Goal: Find specific page/section: Find specific page/section

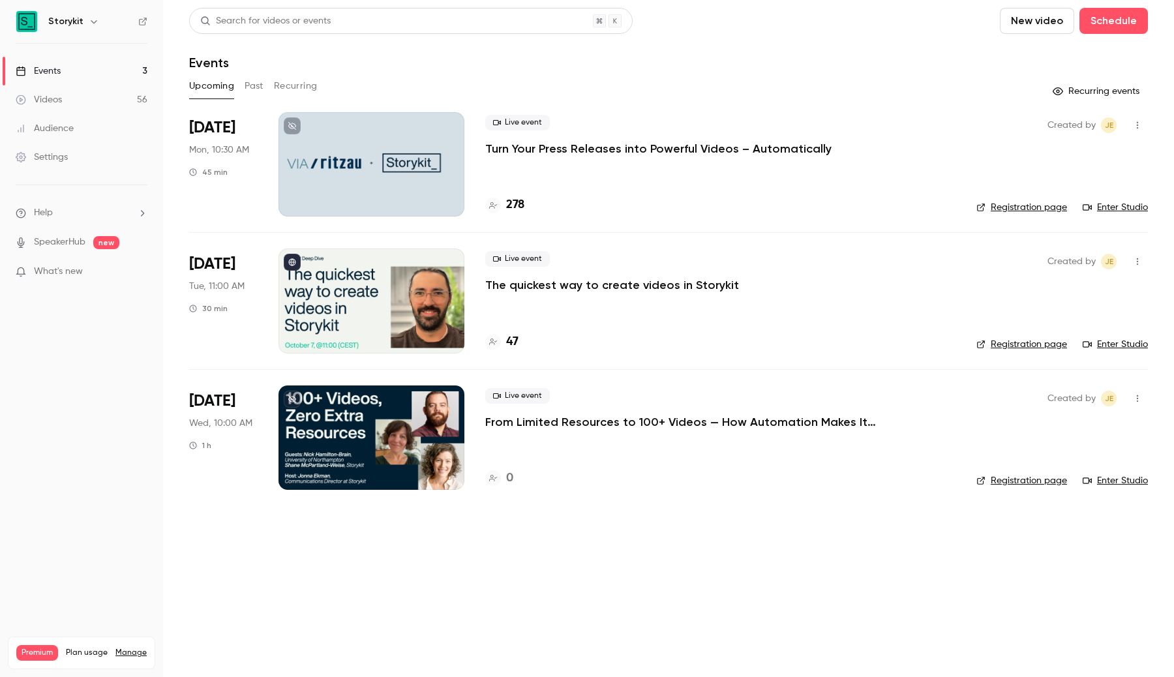
click at [327, 159] on div at bounding box center [371, 164] width 186 height 104
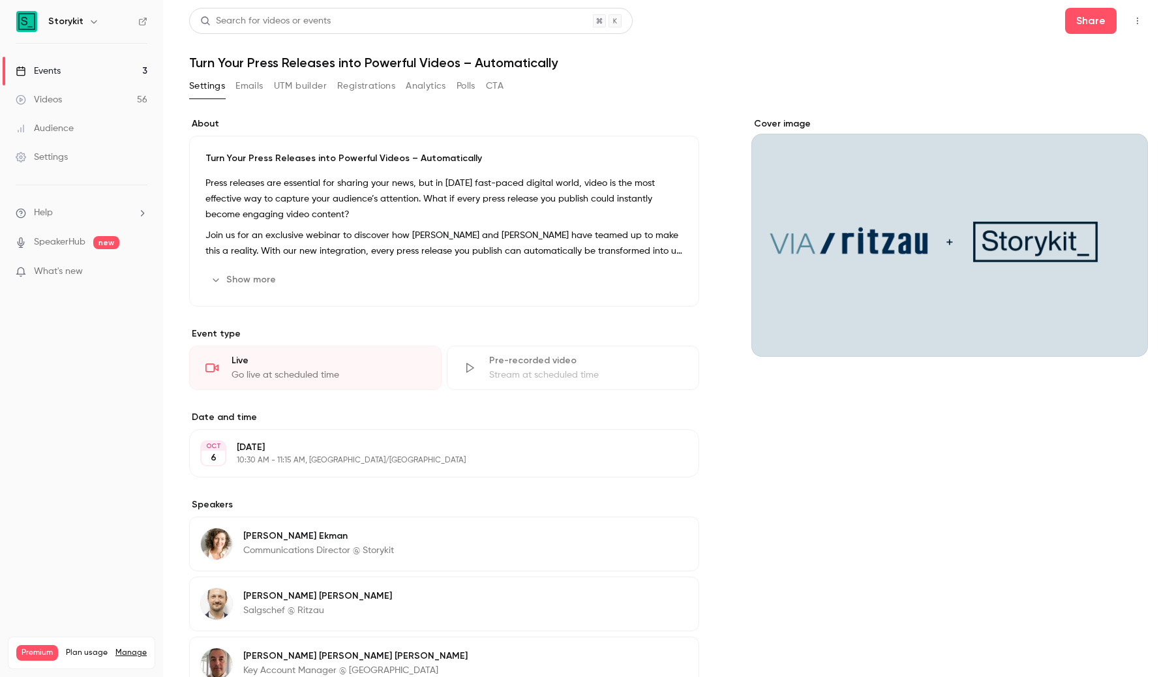
click at [132, 70] on link "Events 3" at bounding box center [81, 71] width 163 height 29
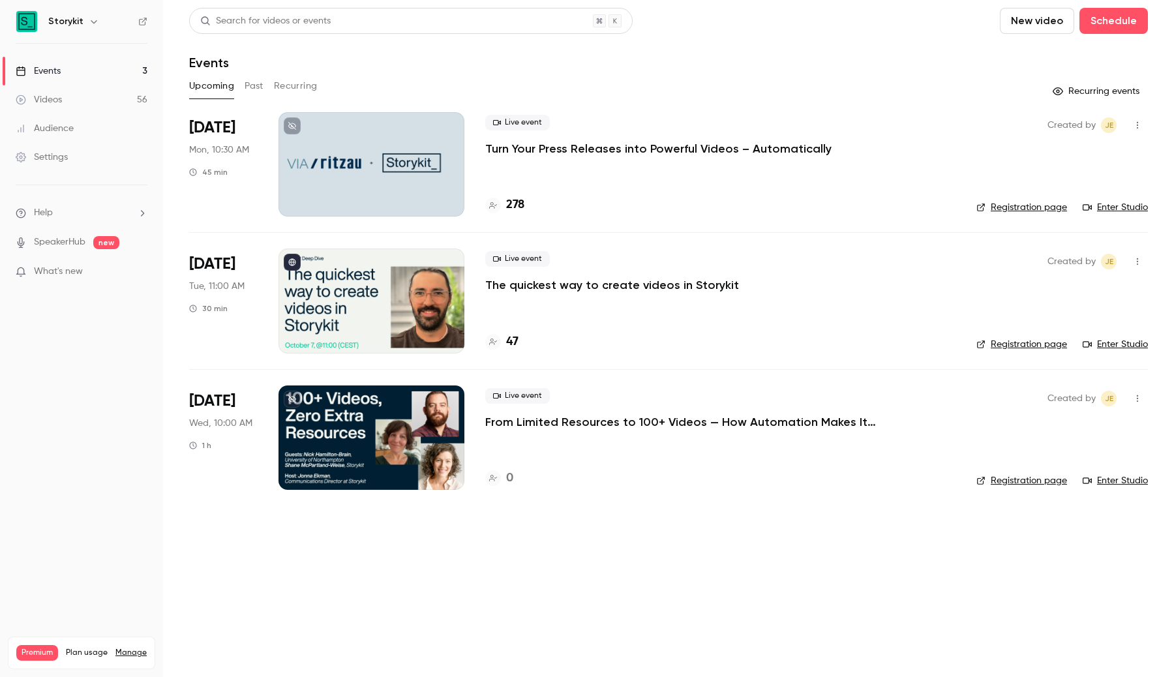
click at [385, 175] on div at bounding box center [371, 164] width 186 height 104
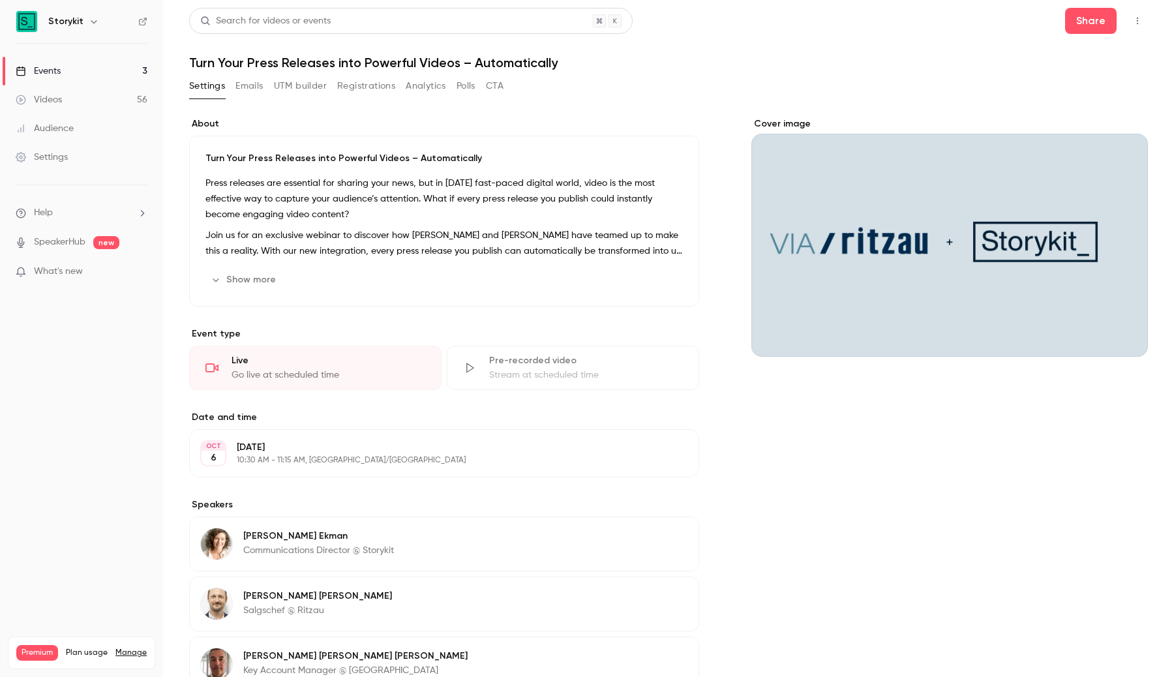
click at [254, 82] on button "Emails" at bounding box center [248, 86] width 27 height 21
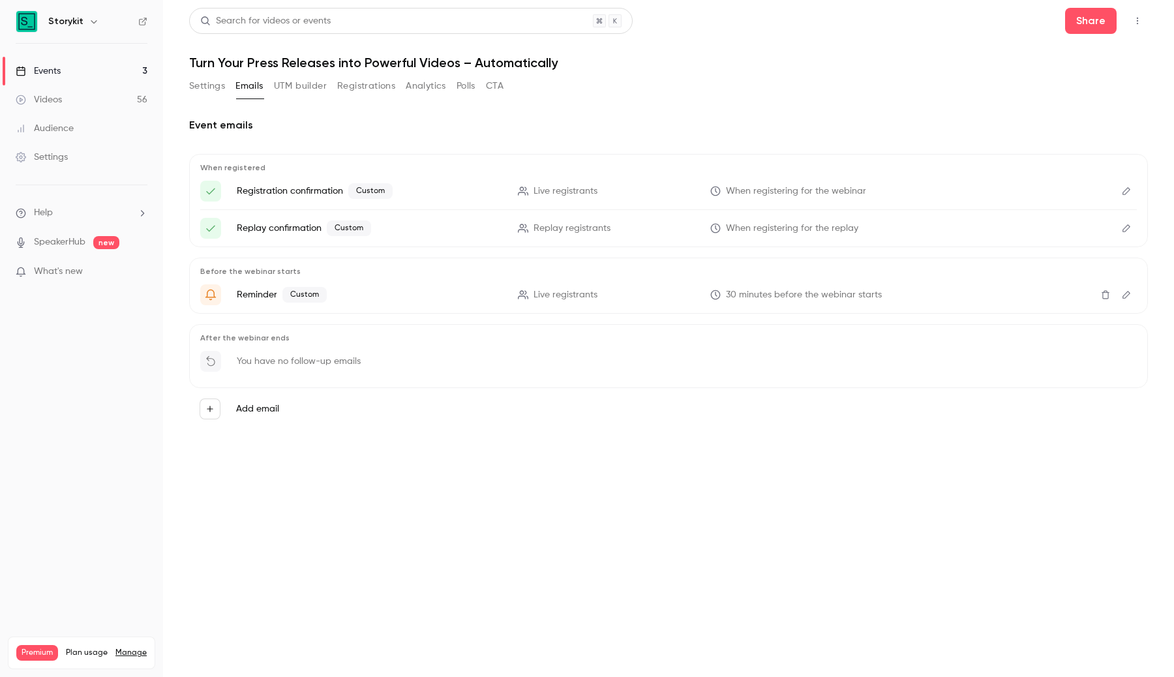
click at [215, 91] on button "Settings" at bounding box center [207, 86] width 36 height 21
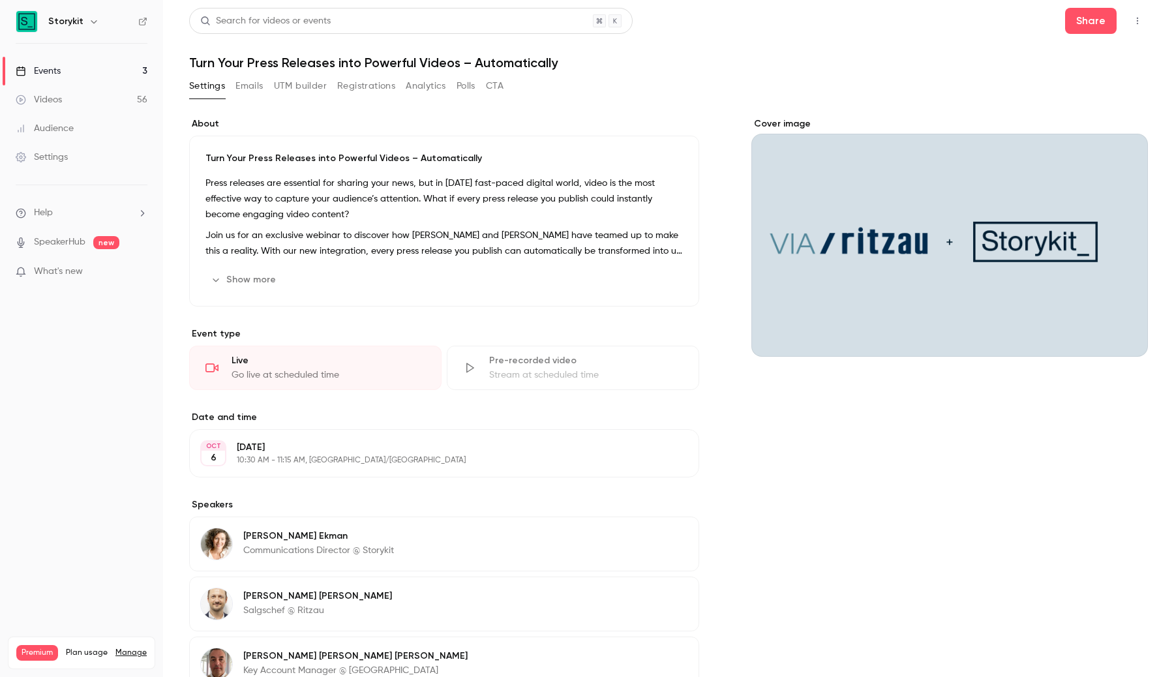
click at [132, 70] on link "Events 3" at bounding box center [81, 71] width 163 height 29
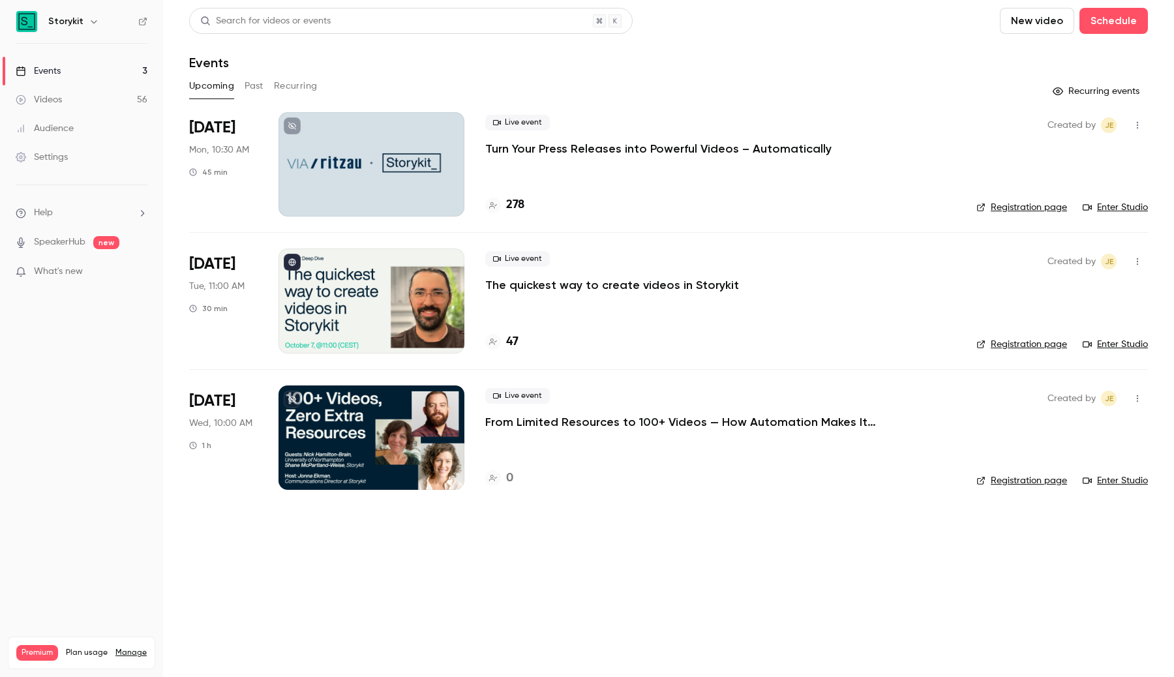
click at [547, 150] on p "Turn Your Press Releases into Powerful Videos – Automatically" at bounding box center [658, 149] width 346 height 16
